Goal: Transaction & Acquisition: Purchase product/service

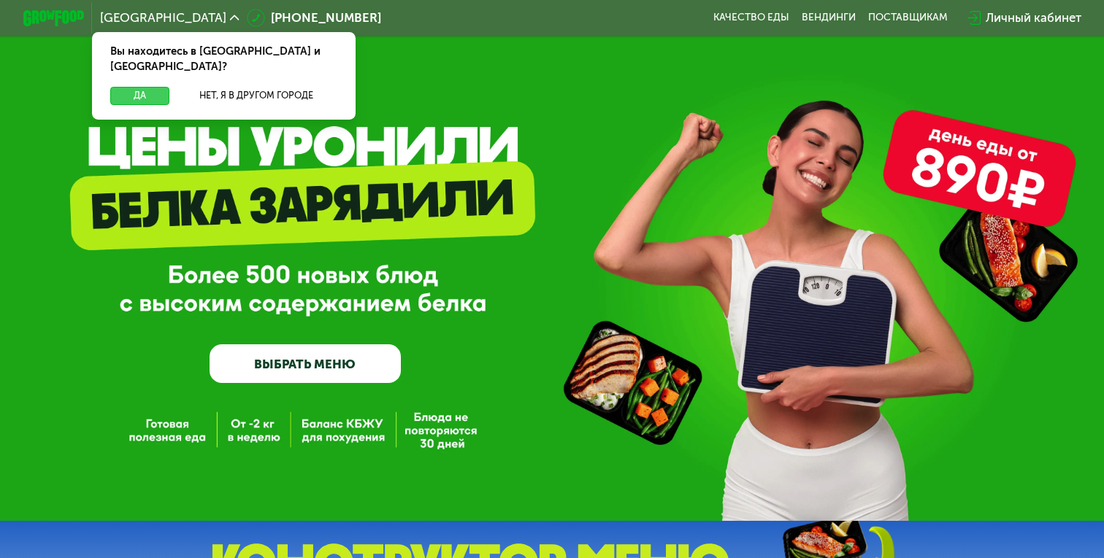
click at [160, 87] on button "Да" at bounding box center [139, 96] width 59 height 18
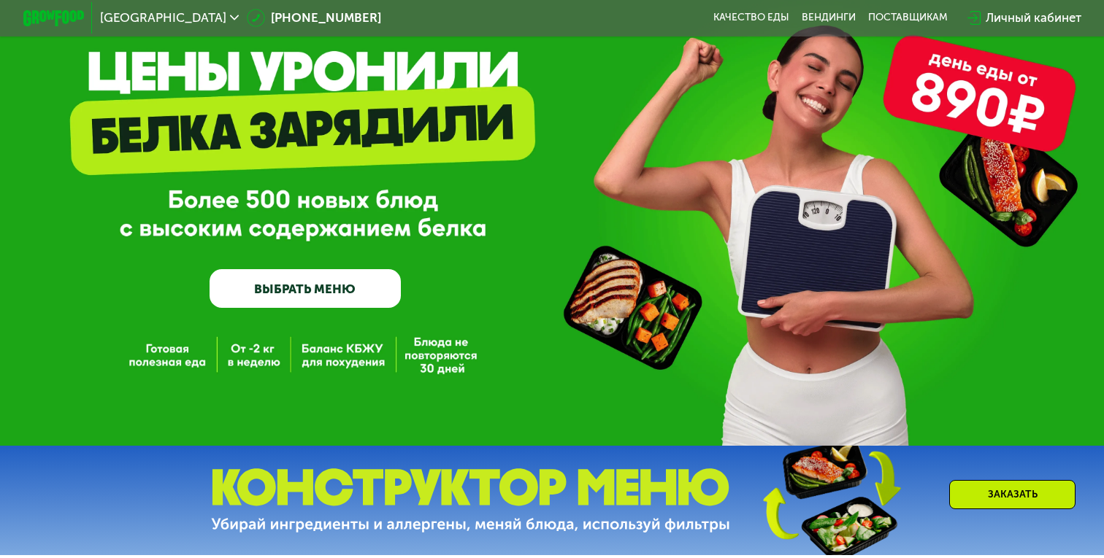
scroll to position [202, 0]
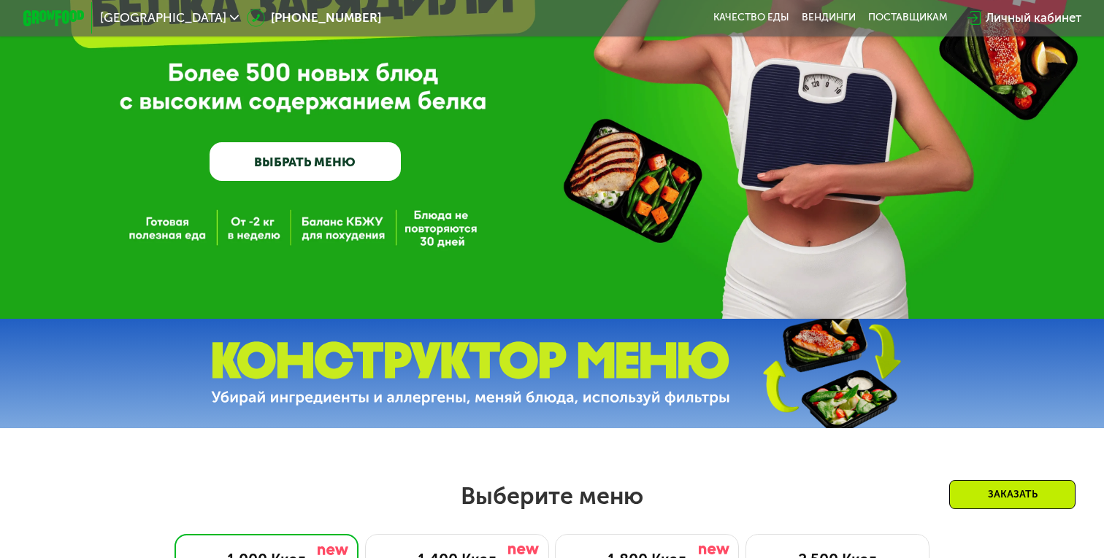
click at [332, 164] on link "ВЫБРАТЬ МЕНЮ" at bounding box center [305, 161] width 191 height 38
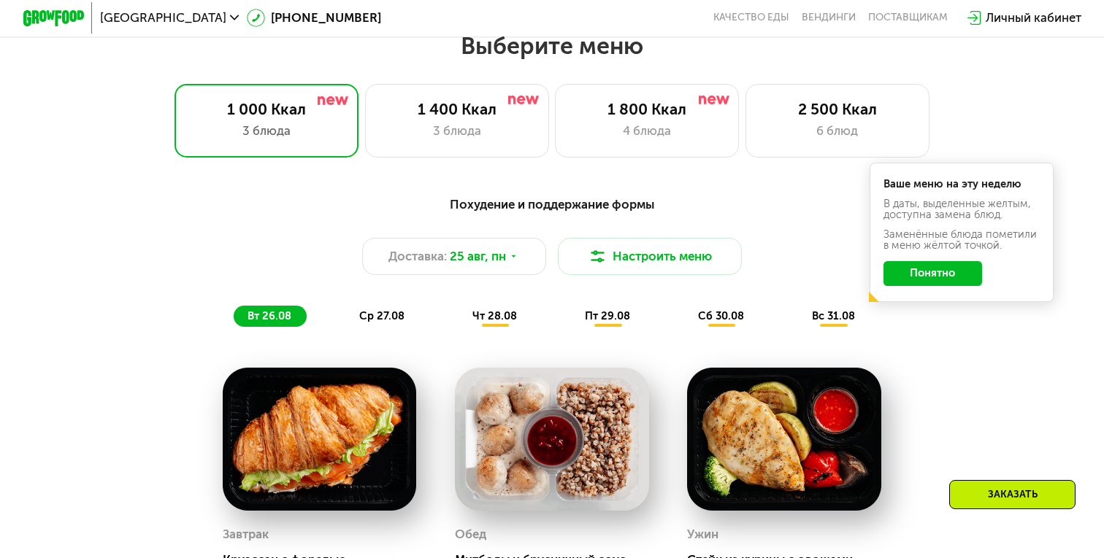
scroll to position [691, 0]
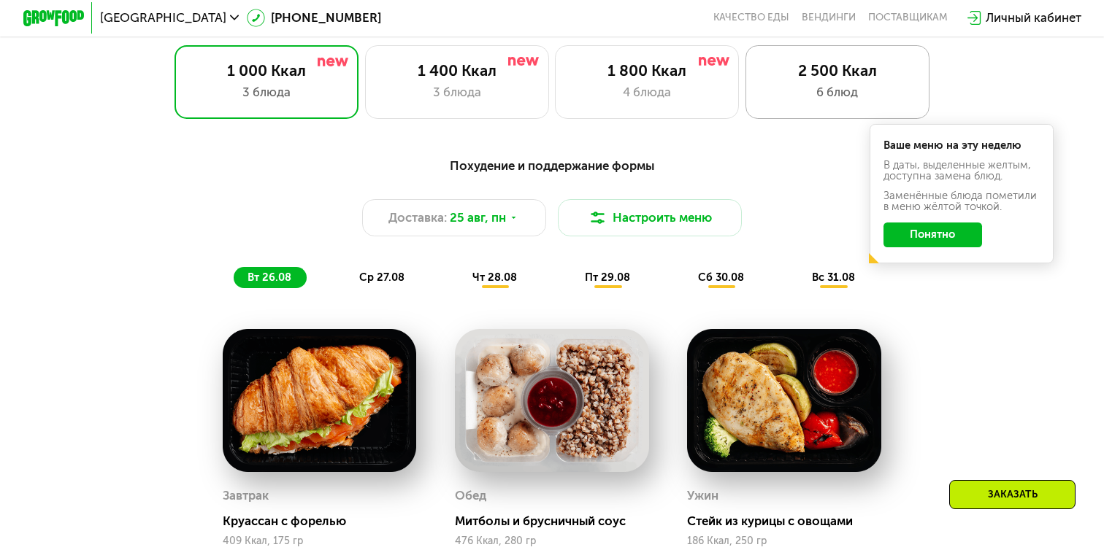
click at [856, 68] on div "2 500 Ккал" at bounding box center [837, 70] width 152 height 18
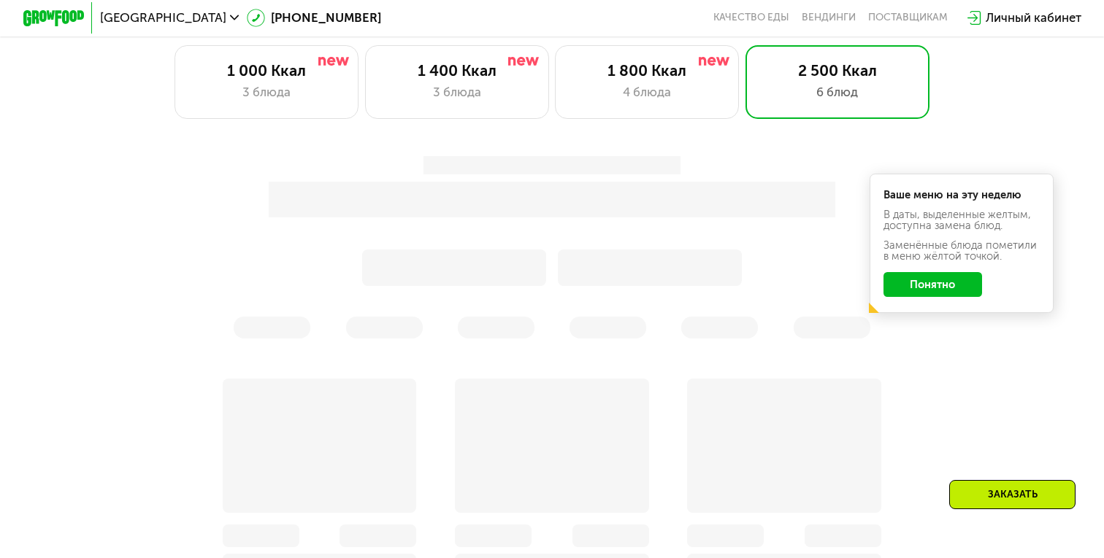
click at [927, 279] on button "Понятно" at bounding box center [932, 284] width 99 height 25
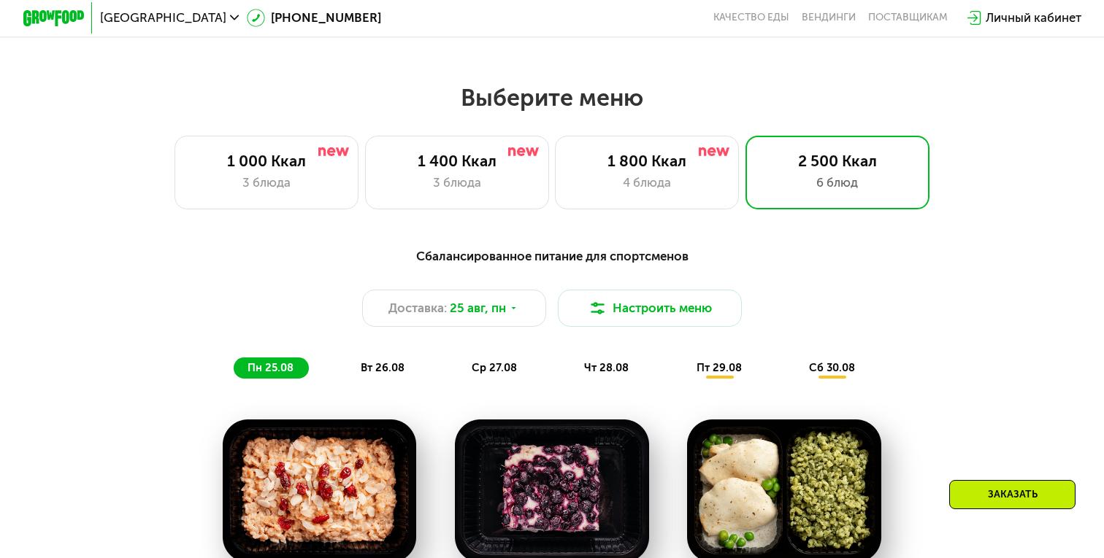
scroll to position [515, 0]
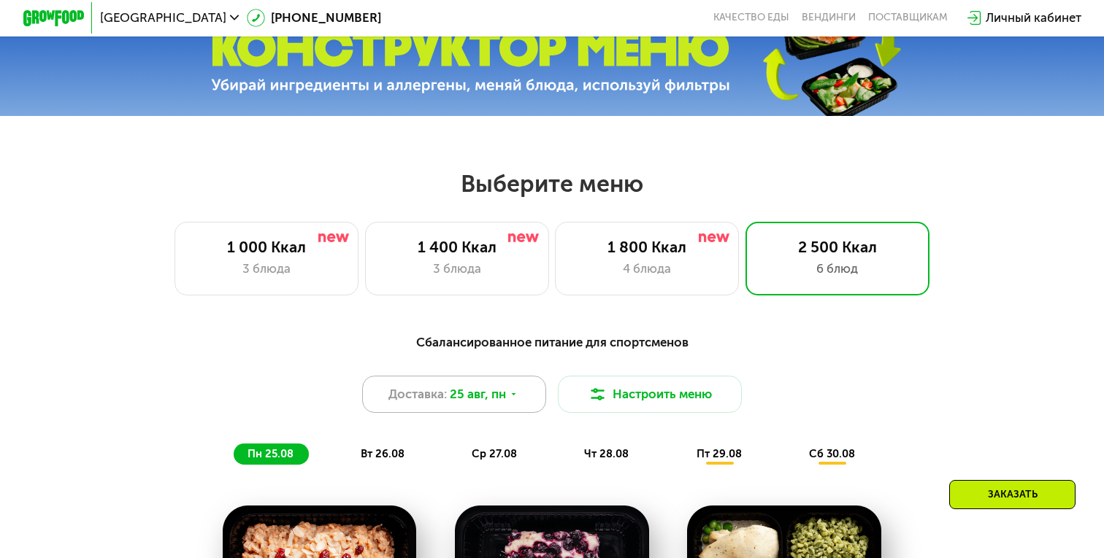
click at [526, 400] on div "Доставка: [DATE]" at bounding box center [454, 394] width 184 height 36
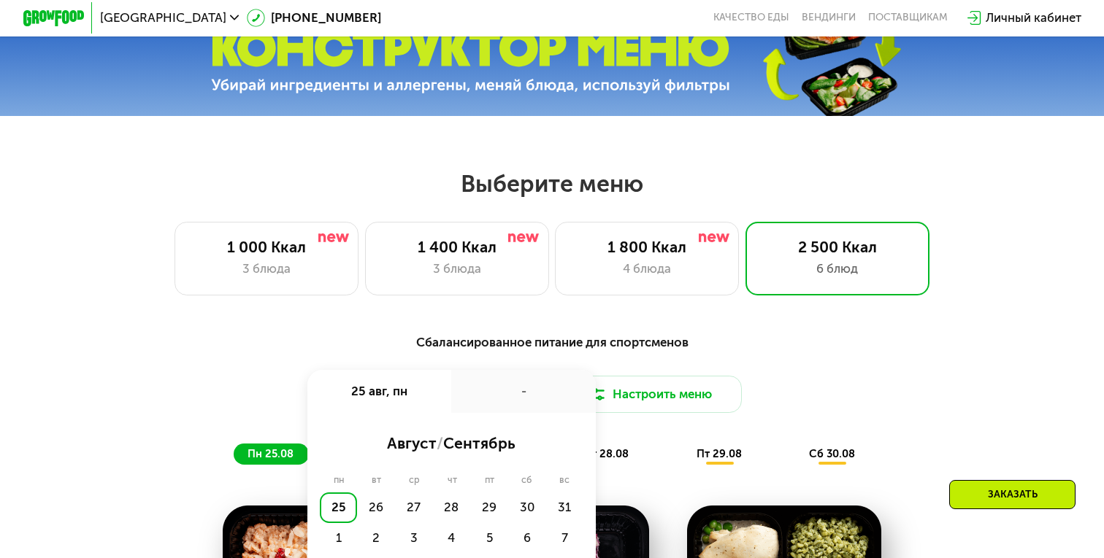
click at [553, 347] on div "Сбалансированное питание для спортсменов" at bounding box center [551, 342] width 907 height 19
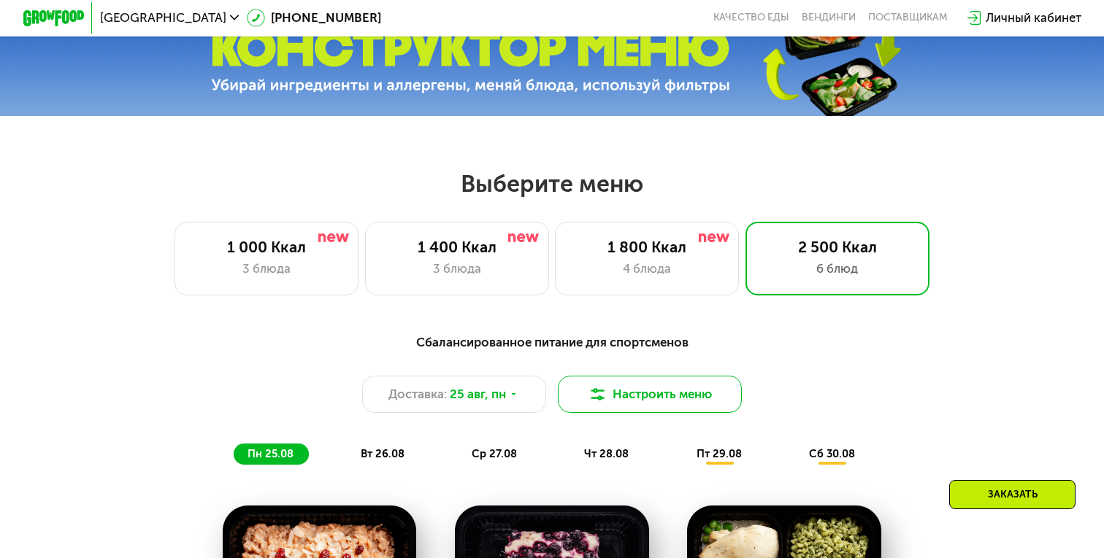
click at [622, 390] on button "Настроить меню" at bounding box center [650, 394] width 184 height 36
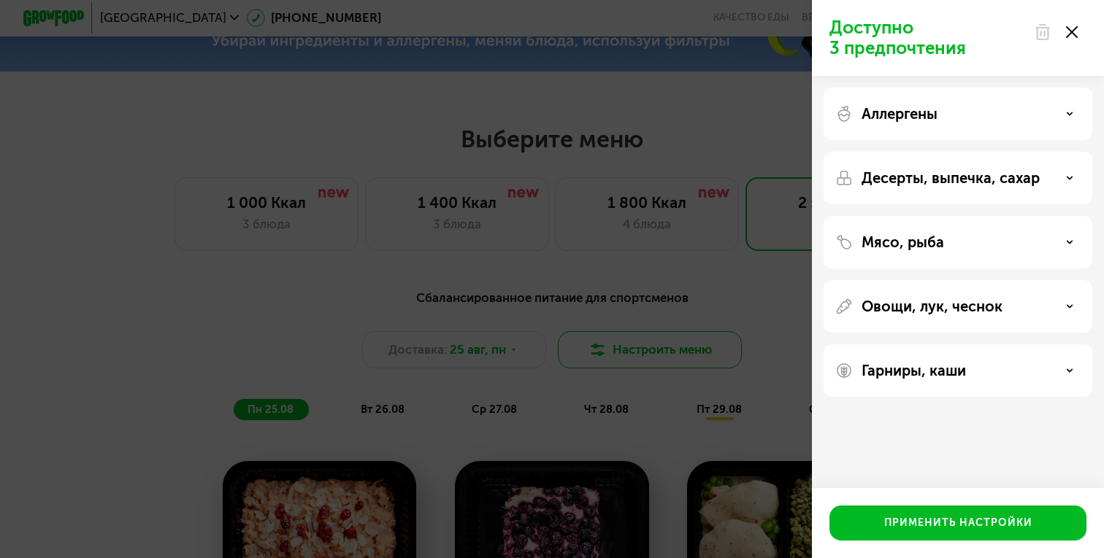
scroll to position [563, 0]
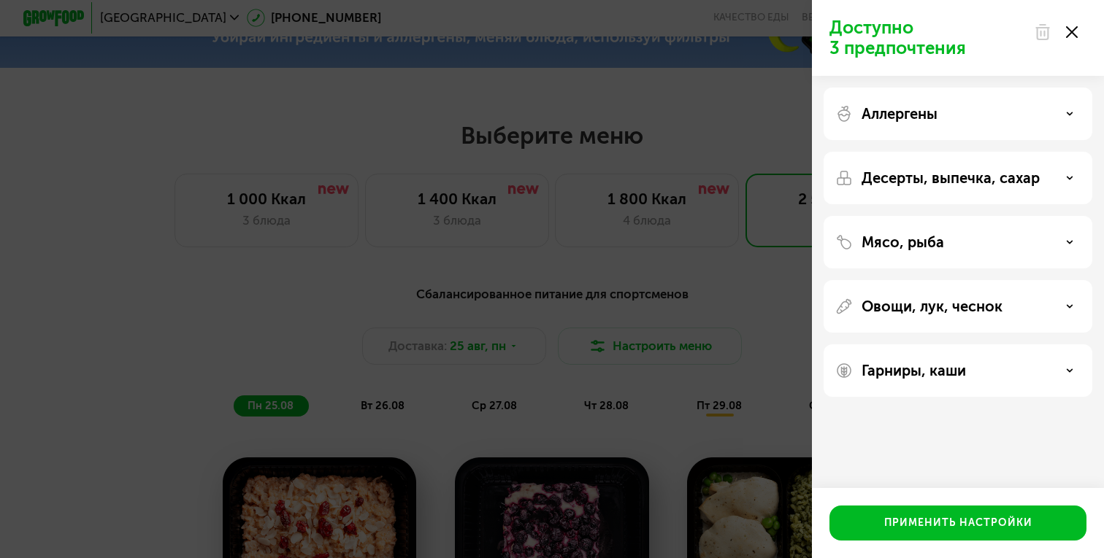
click at [1064, 112] on div "Аллергены" at bounding box center [957, 114] width 245 height 18
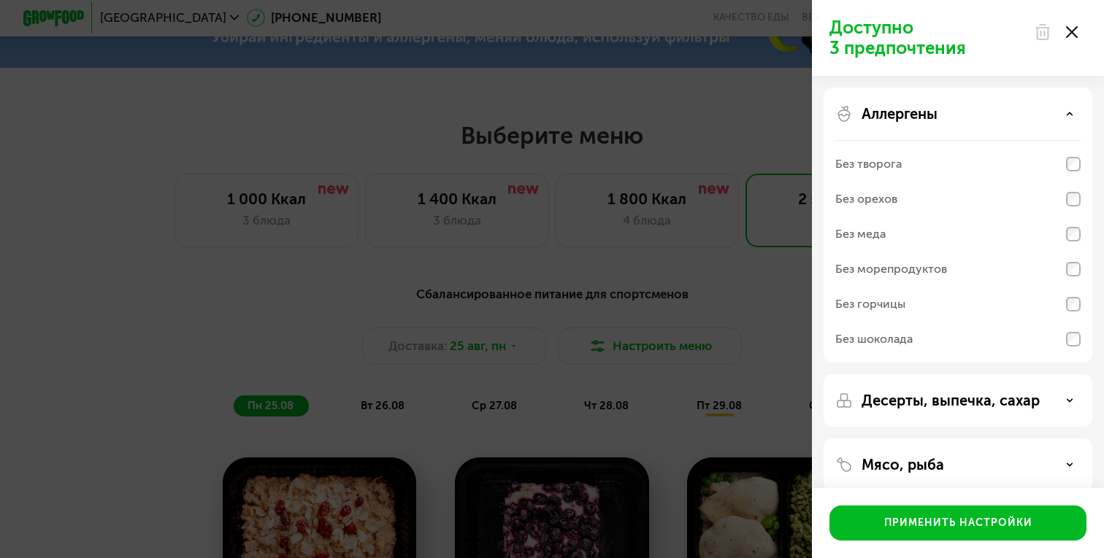
click at [1064, 112] on div "Аллергены" at bounding box center [957, 114] width 245 height 18
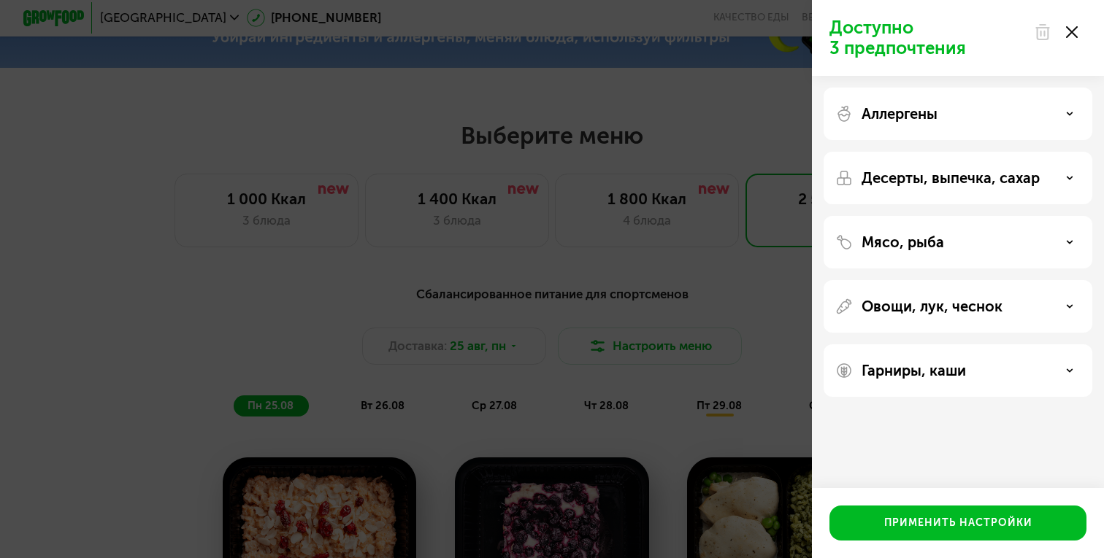
click at [1080, 216] on div "Десерты, выпечка, сахар" at bounding box center [957, 242] width 269 height 53
click at [1078, 182] on div "Десерты, выпечка, сахар" at bounding box center [957, 178] width 245 height 18
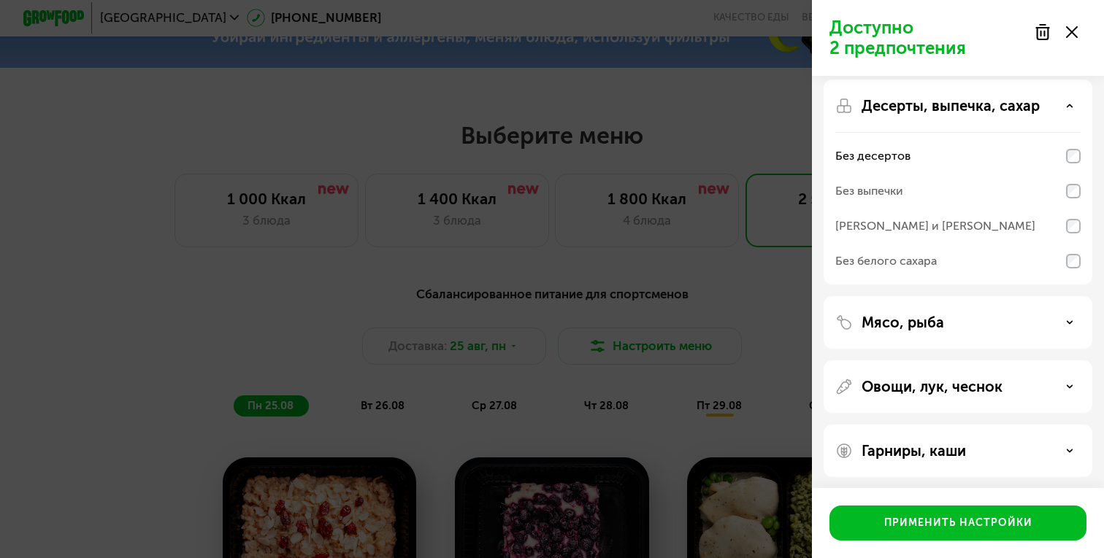
scroll to position [76, 0]
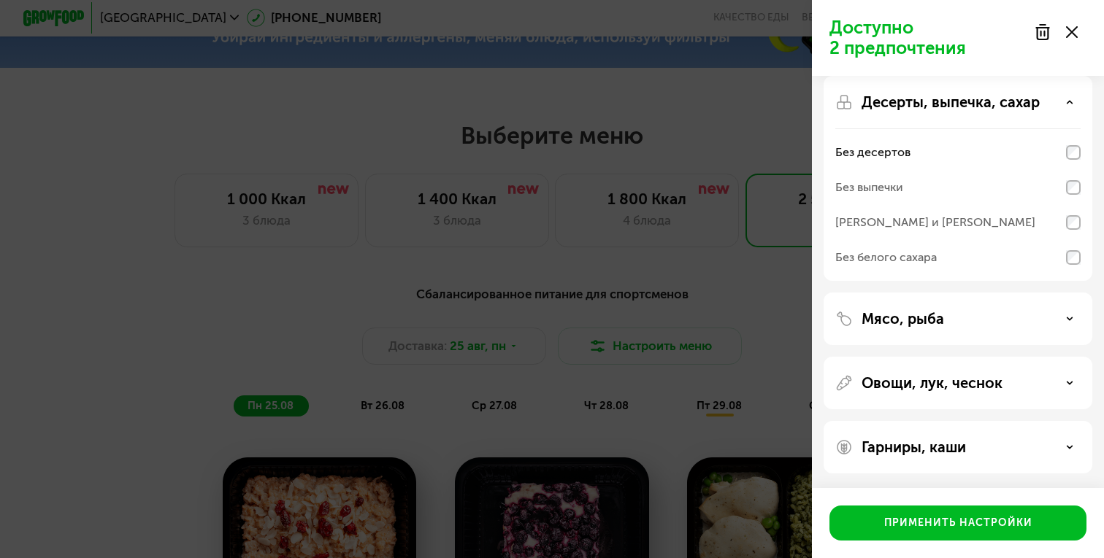
click at [1071, 319] on icon at bounding box center [1069, 318] width 7 height 7
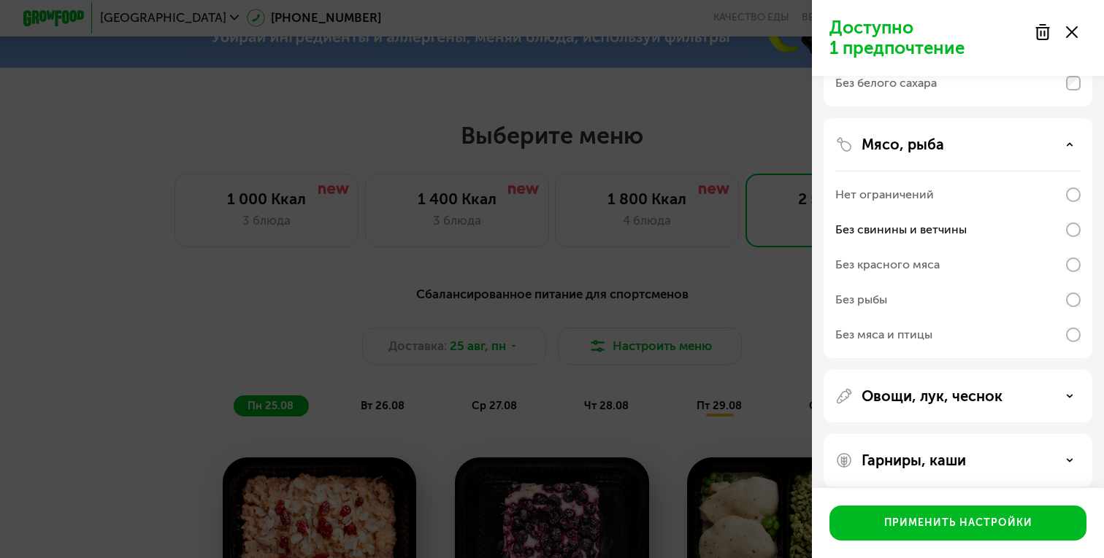
scroll to position [264, 0]
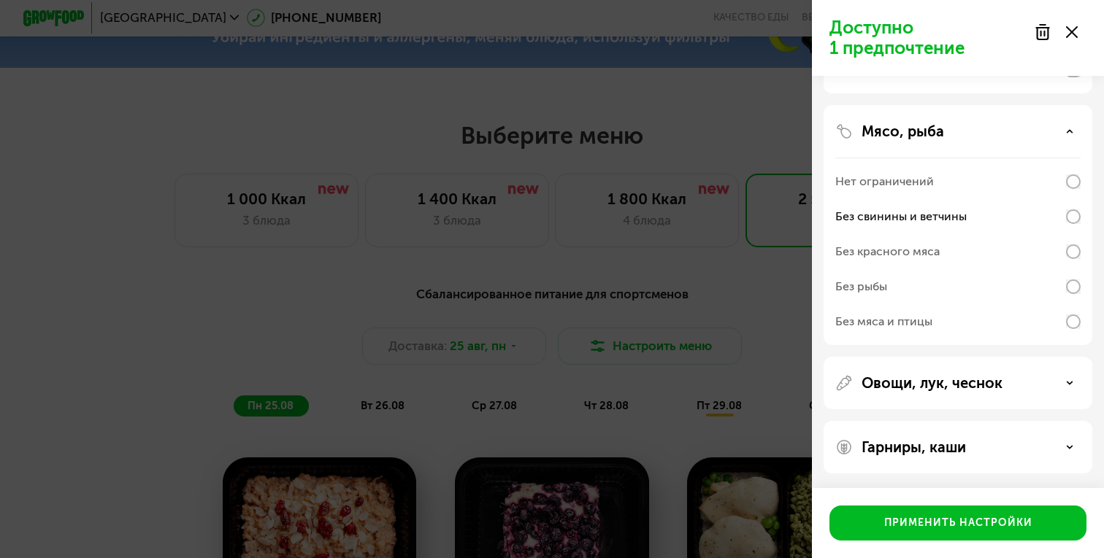
click at [1064, 382] on div "Овощи, лук, чеснок" at bounding box center [957, 383] width 245 height 18
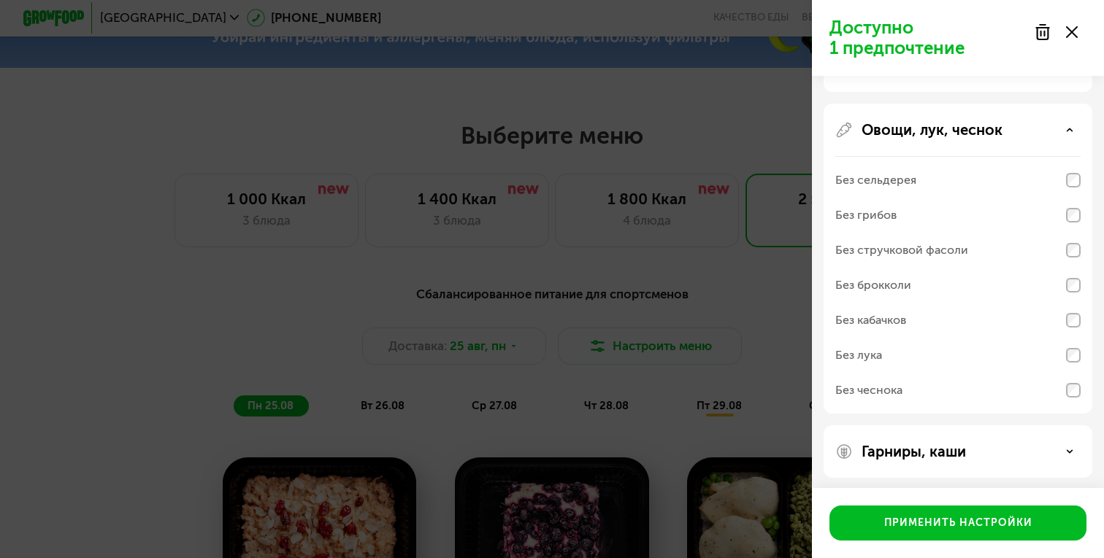
scroll to position [521, 0]
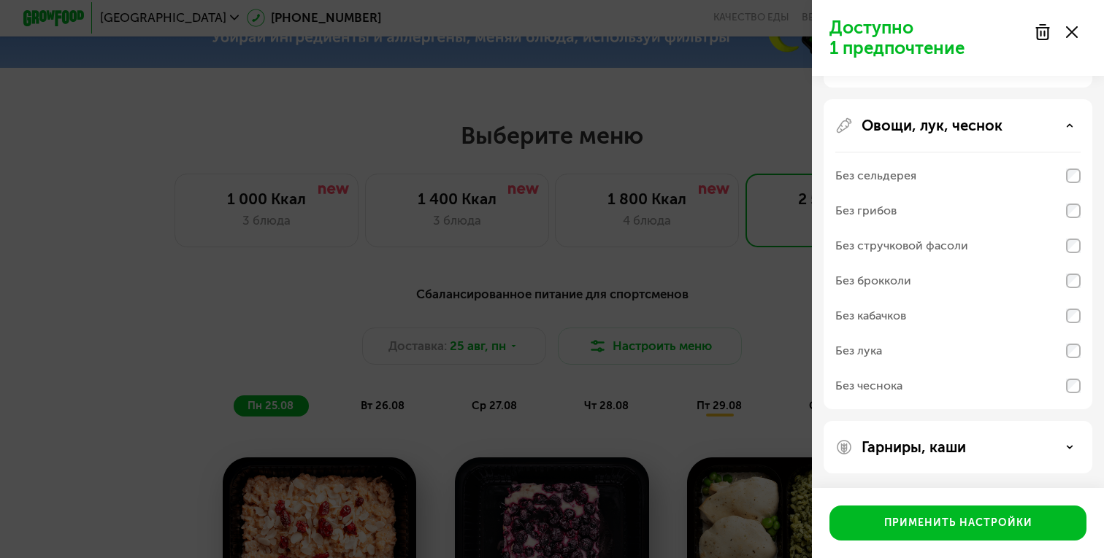
click at [1068, 445] on icon at bounding box center [1069, 447] width 7 height 7
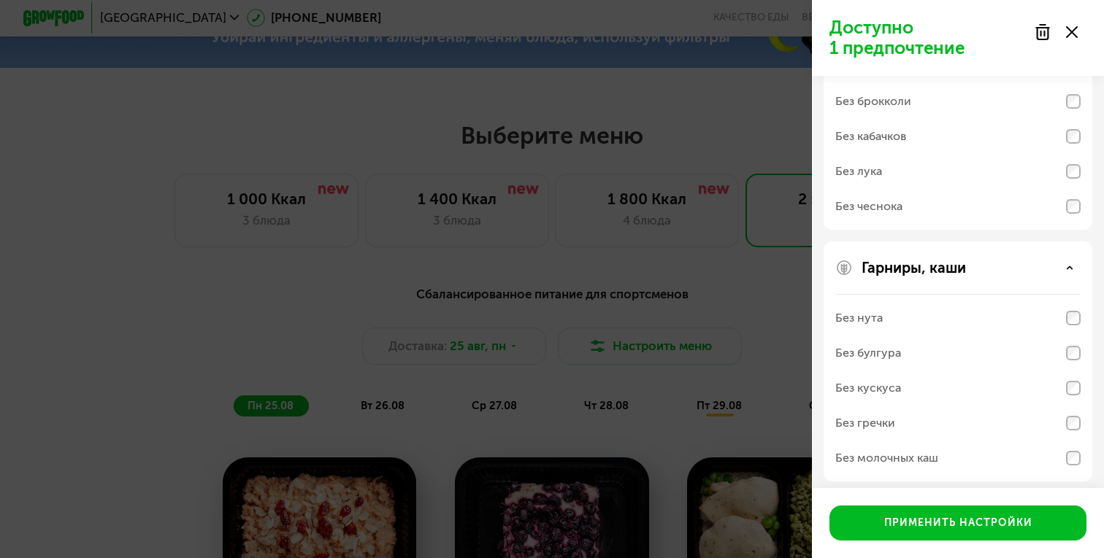
scroll to position [709, 0]
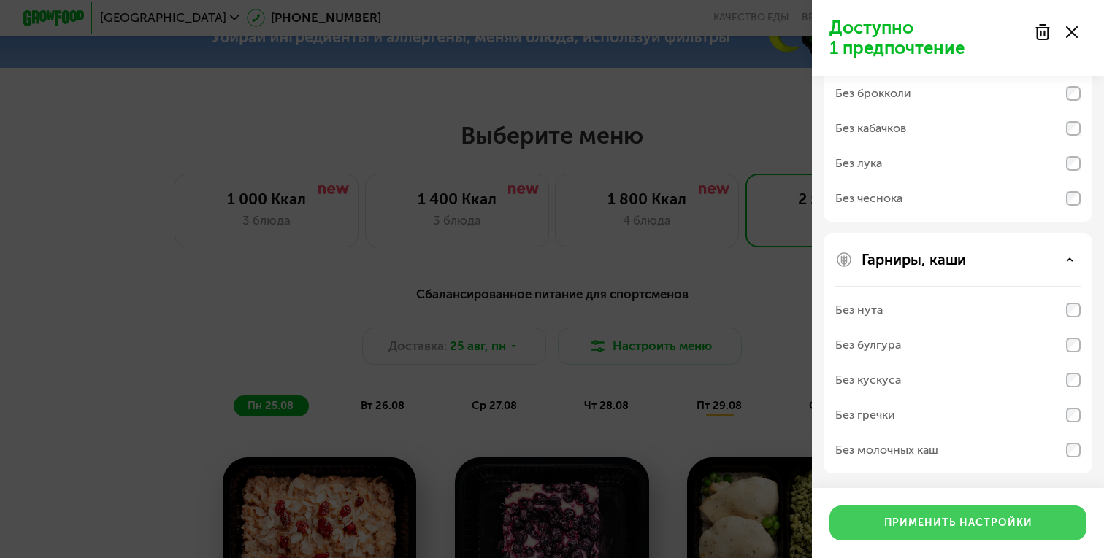
click at [994, 525] on div "Применить настройки" at bounding box center [958, 523] width 148 height 15
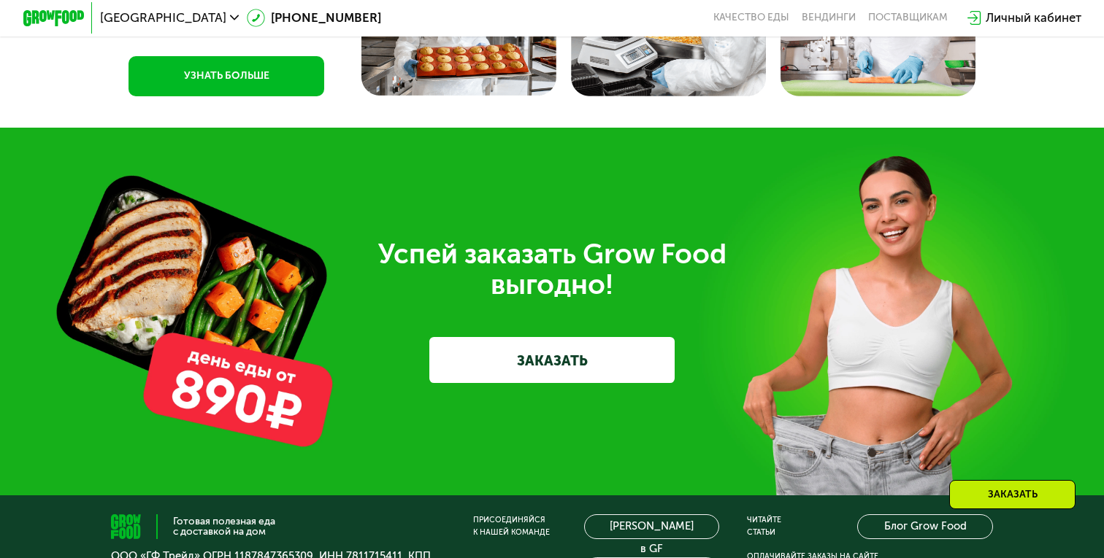
scroll to position [3807, 0]
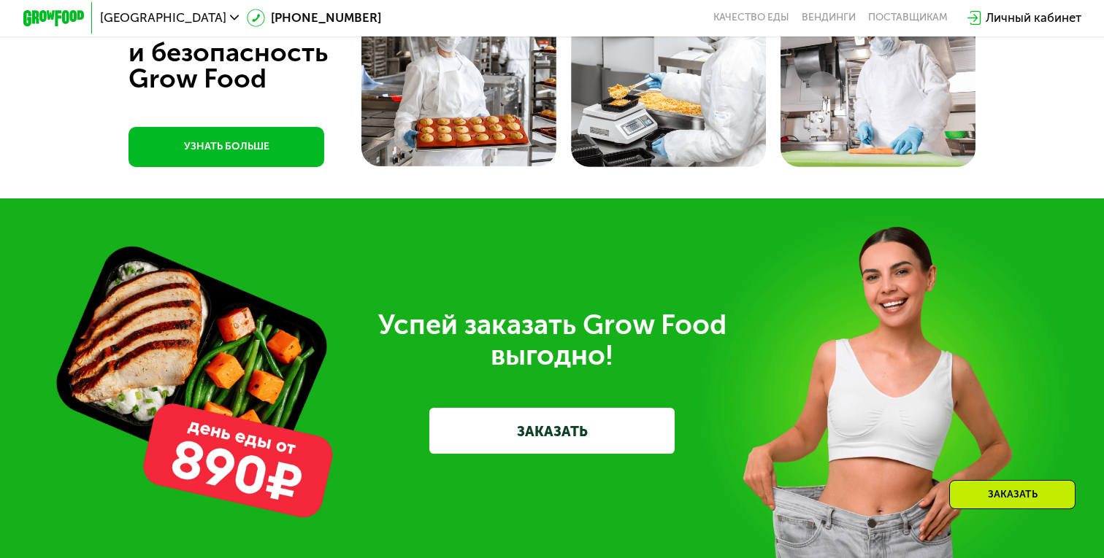
click at [543, 426] on link "ЗАКАЗАТЬ" at bounding box center [551, 431] width 245 height 46
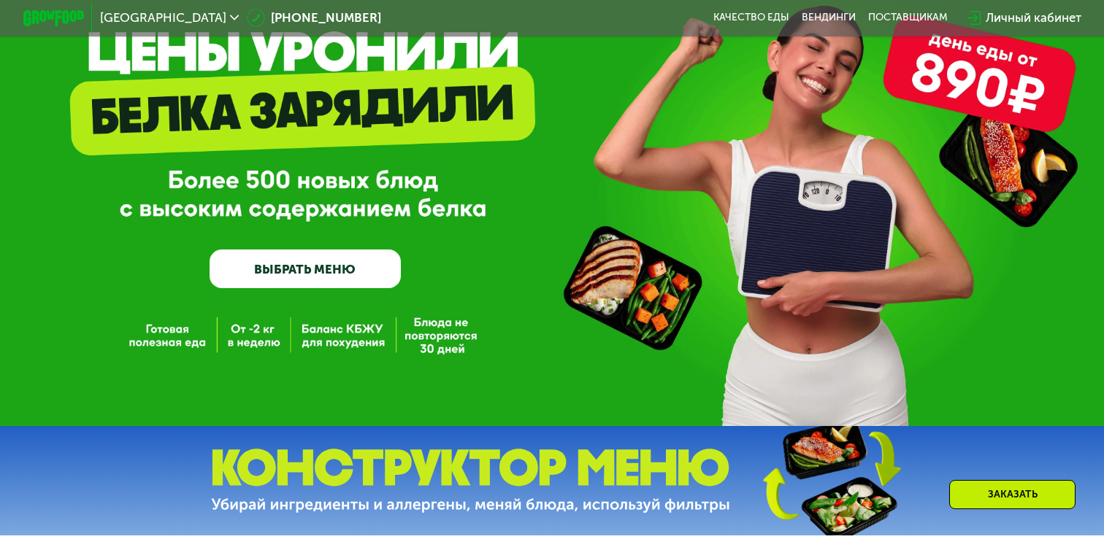
scroll to position [0, 0]
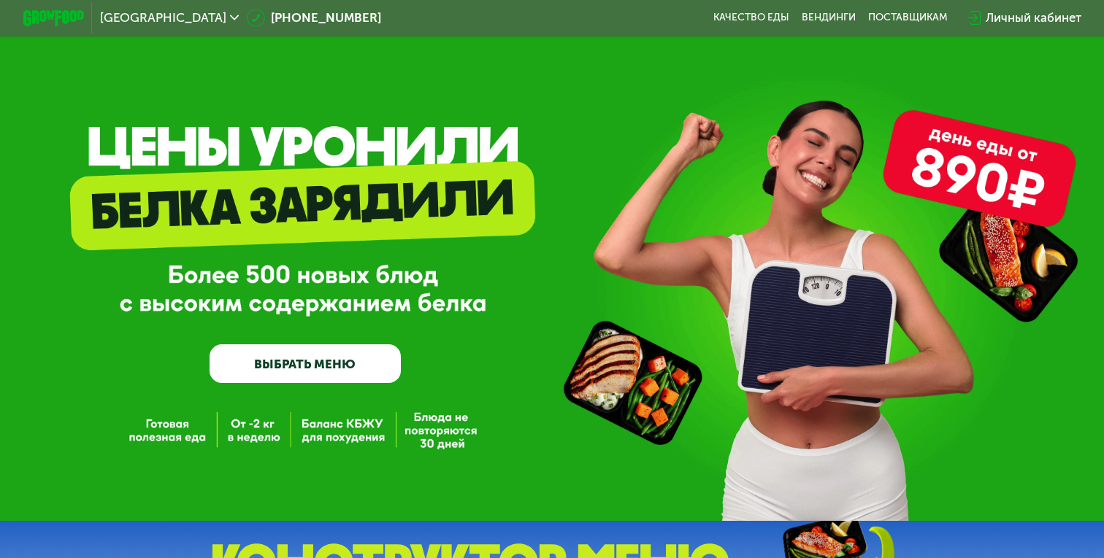
click at [310, 361] on link "ВЫБРАТЬ МЕНЮ" at bounding box center [305, 364] width 191 height 38
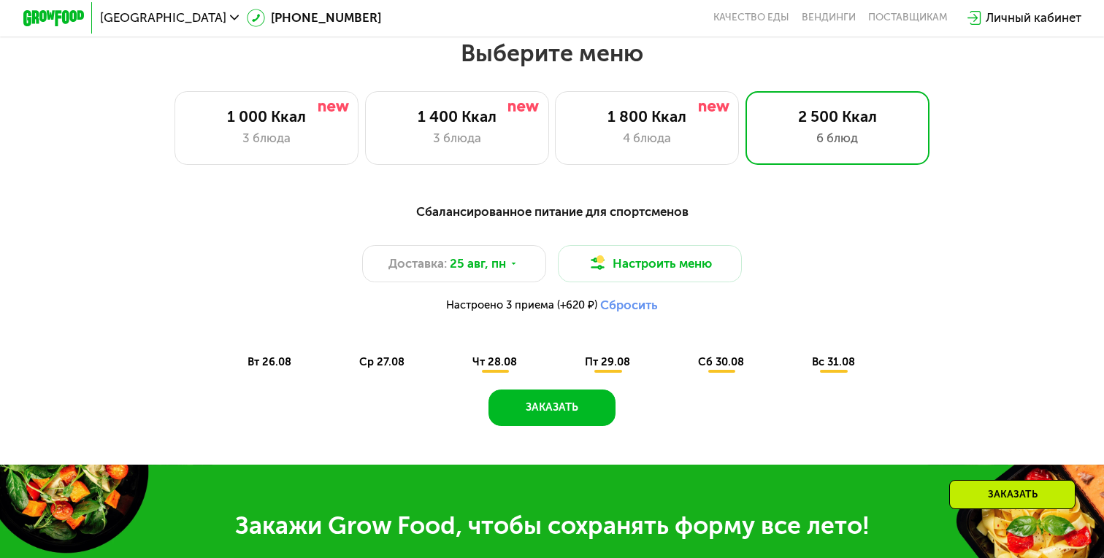
scroll to position [647, 0]
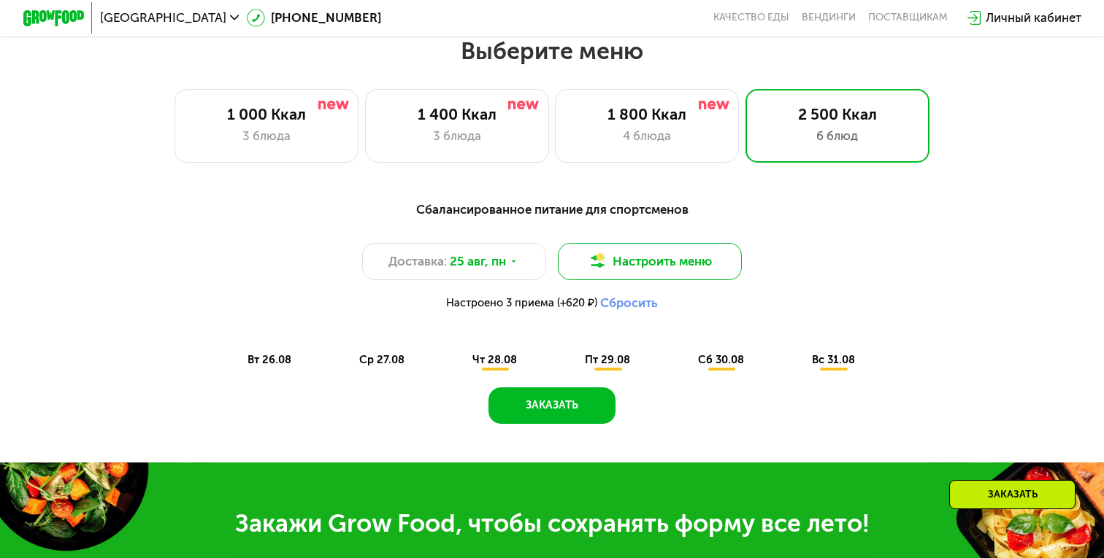
click at [661, 264] on button "Настроить меню" at bounding box center [650, 261] width 184 height 36
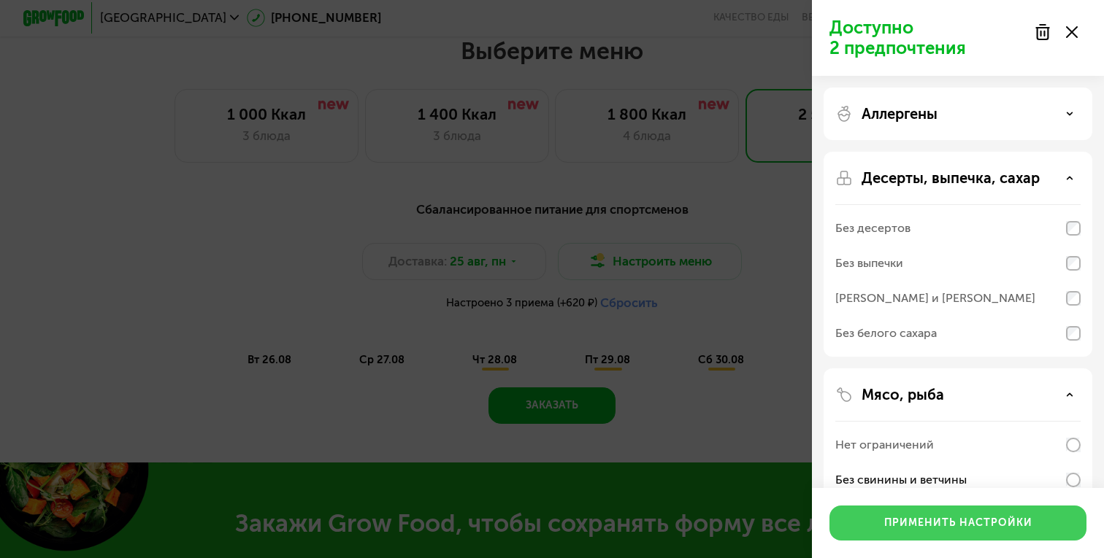
click at [965, 522] on div "Применить настройки" at bounding box center [958, 523] width 148 height 15
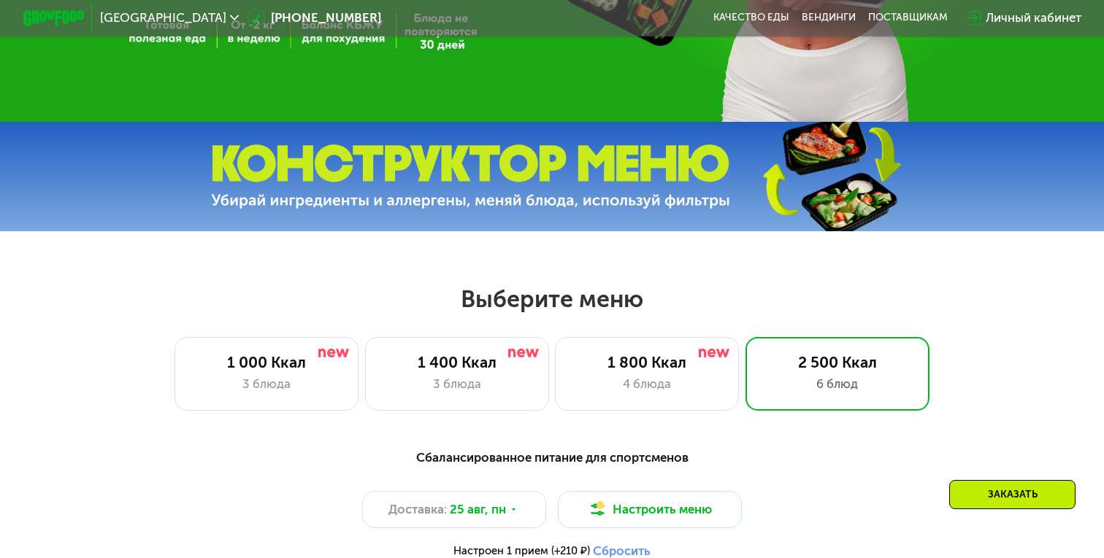
scroll to position [653, 0]
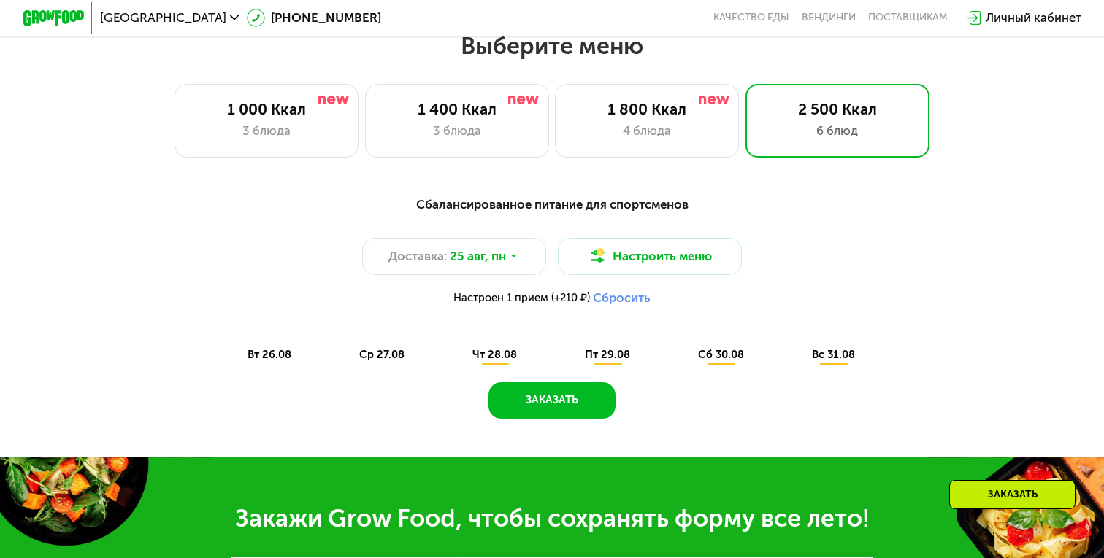
click at [629, 303] on button "Сбросить" at bounding box center [622, 298] width 58 height 15
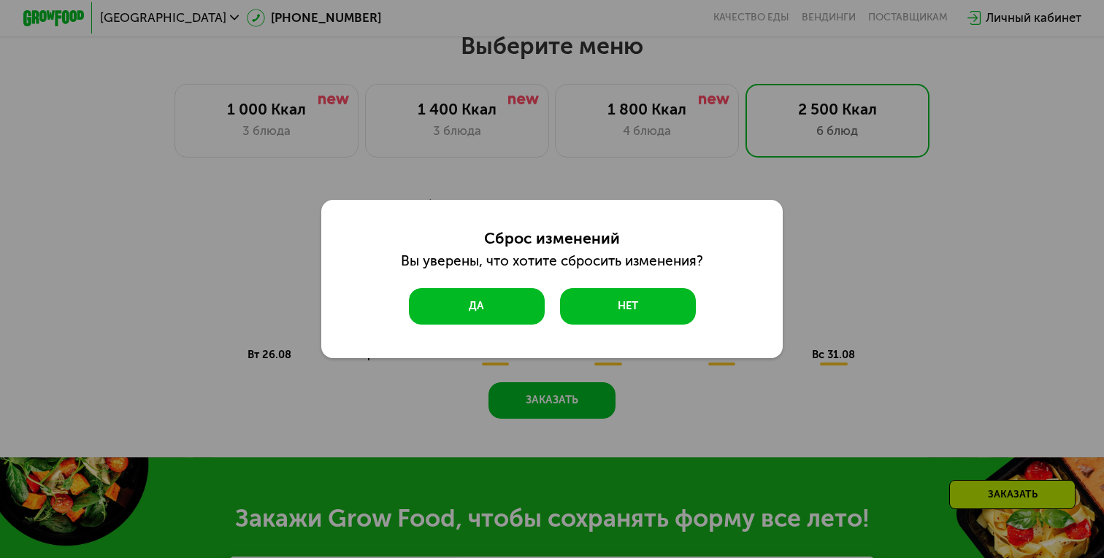
click at [516, 299] on button "Да" at bounding box center [477, 306] width 136 height 36
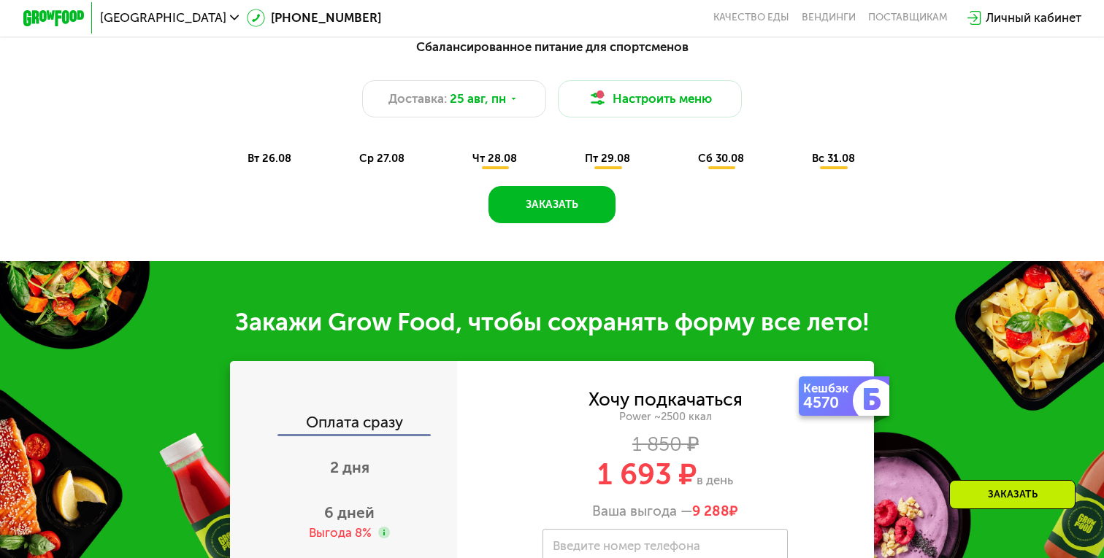
scroll to position [686, 0]
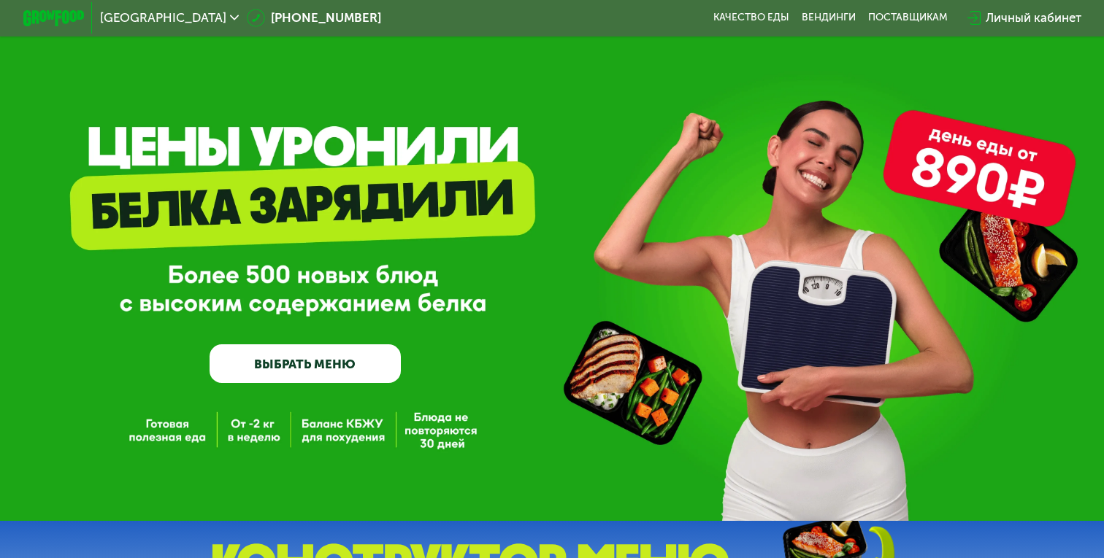
click at [301, 364] on link "ВЫБРАТЬ МЕНЮ" at bounding box center [305, 364] width 191 height 38
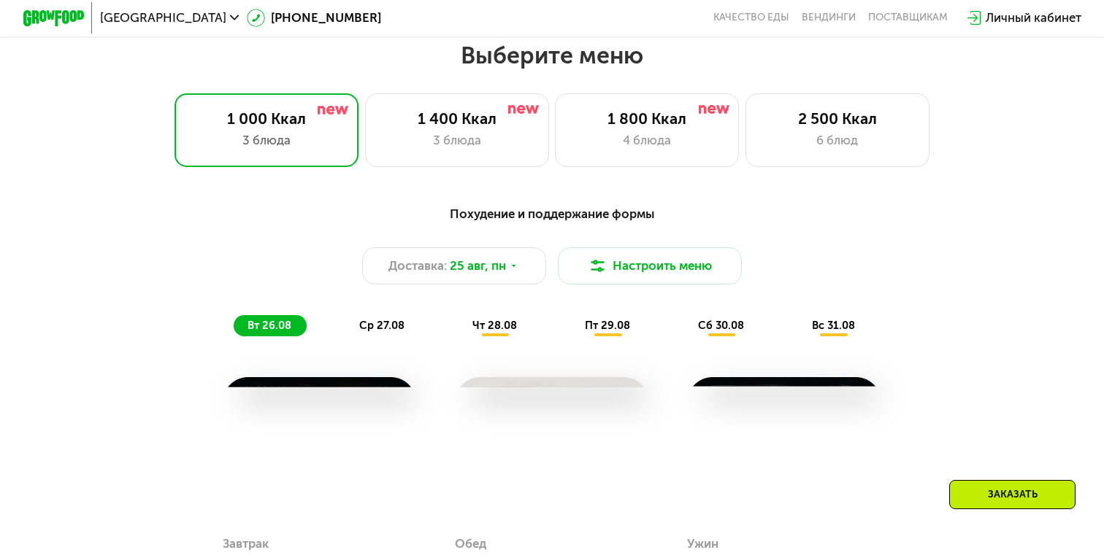
scroll to position [647, 0]
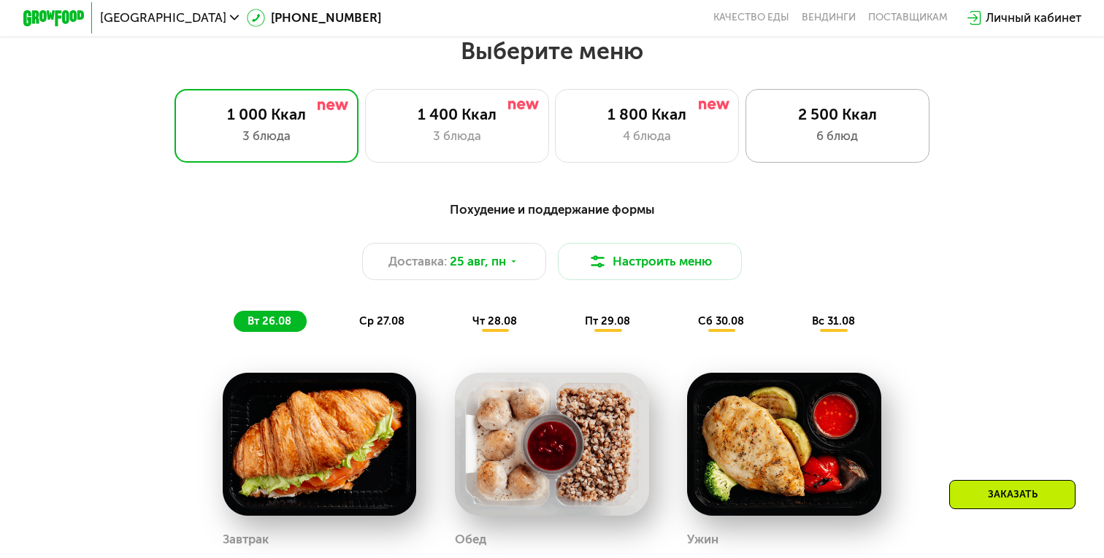
click at [835, 134] on div "6 блюд" at bounding box center [837, 136] width 152 height 18
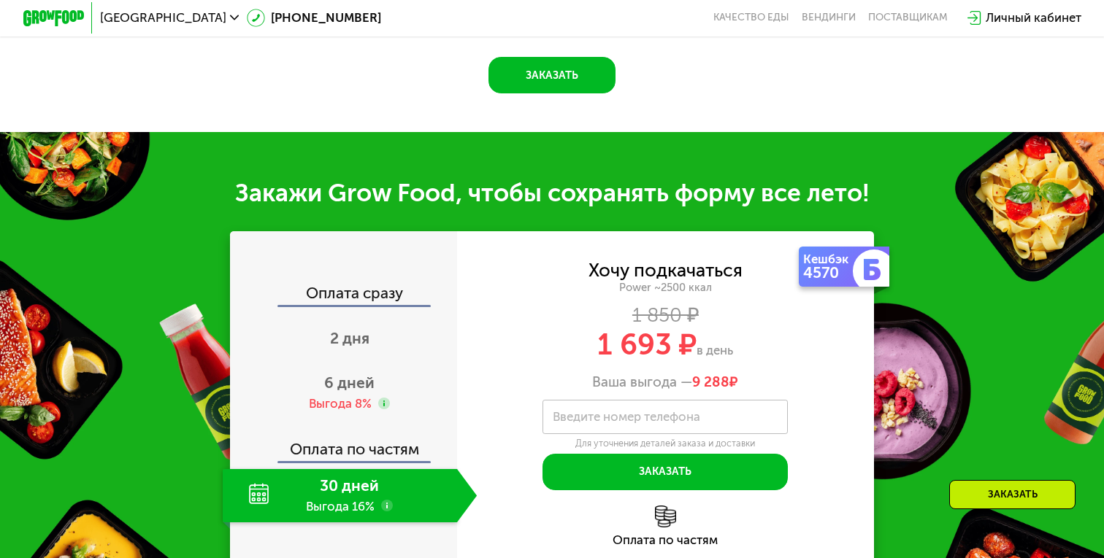
scroll to position [1388, 0]
